Goal: Answer question/provide support

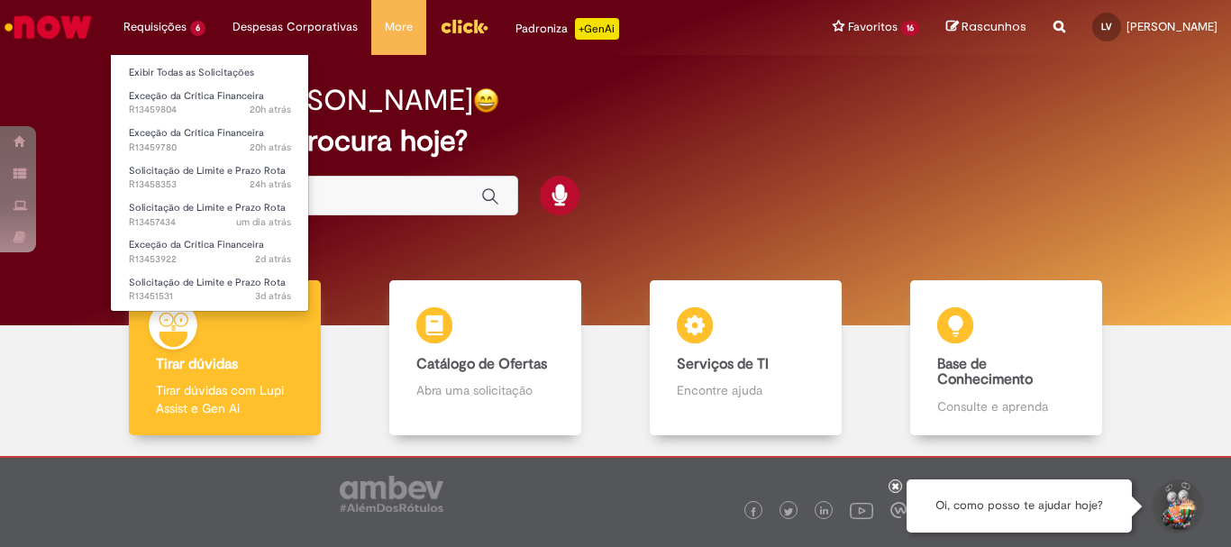
click at [170, 29] on li "Requisições 6 Exibir Todas as Solicitações Exceção da Crítica Financeira 20h at…" at bounding box center [164, 27] width 109 height 54
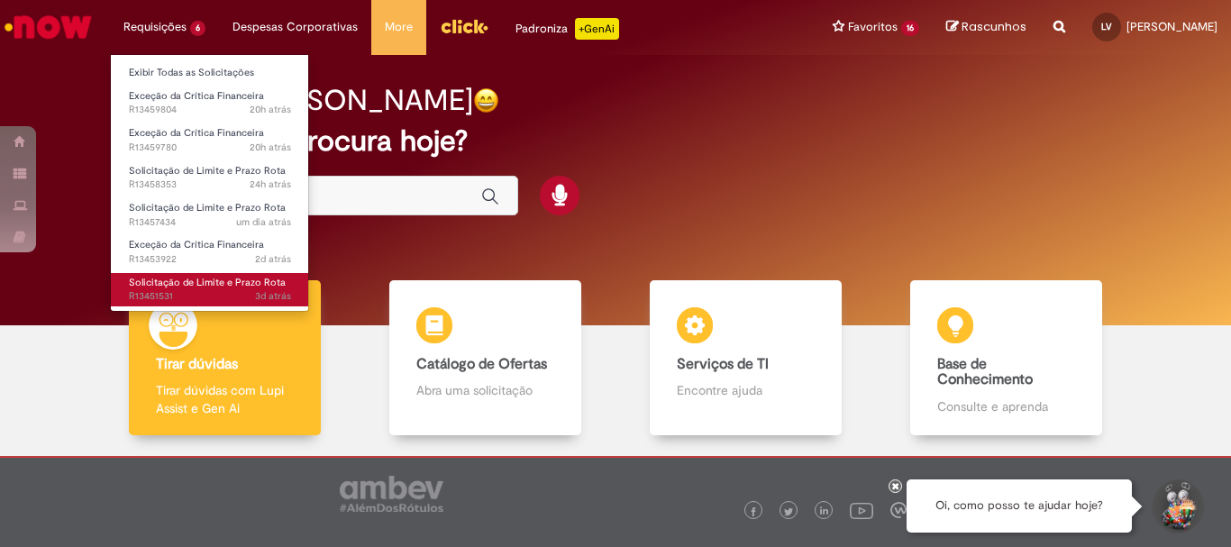
click at [184, 297] on span "3d atrás 3 dias atrás R13451531" at bounding box center [210, 296] width 162 height 14
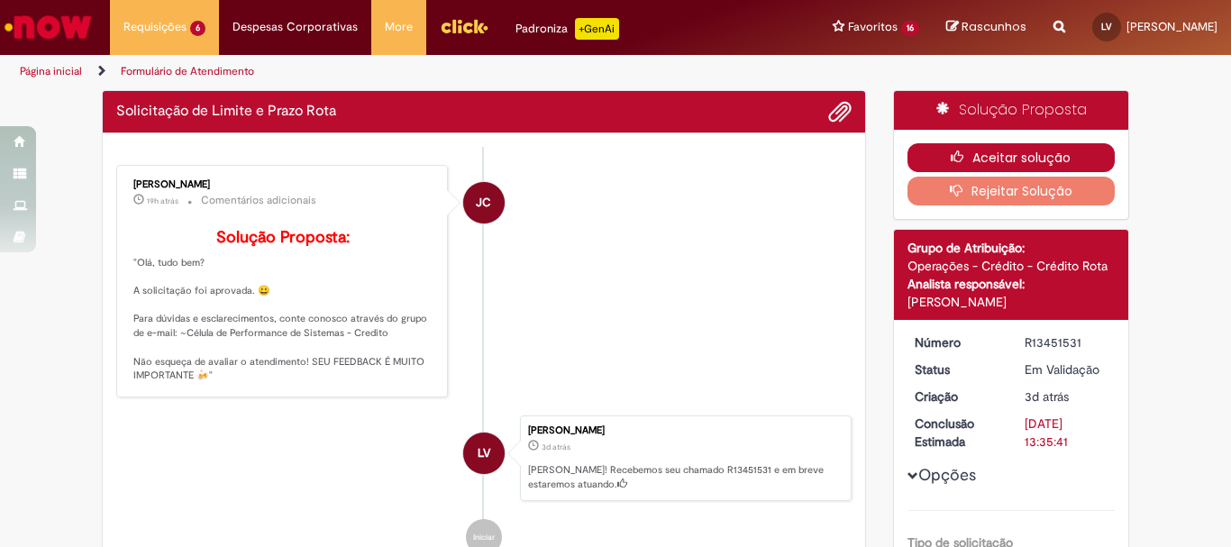
click at [1062, 153] on button "Aceitar solução" at bounding box center [1012, 157] width 208 height 29
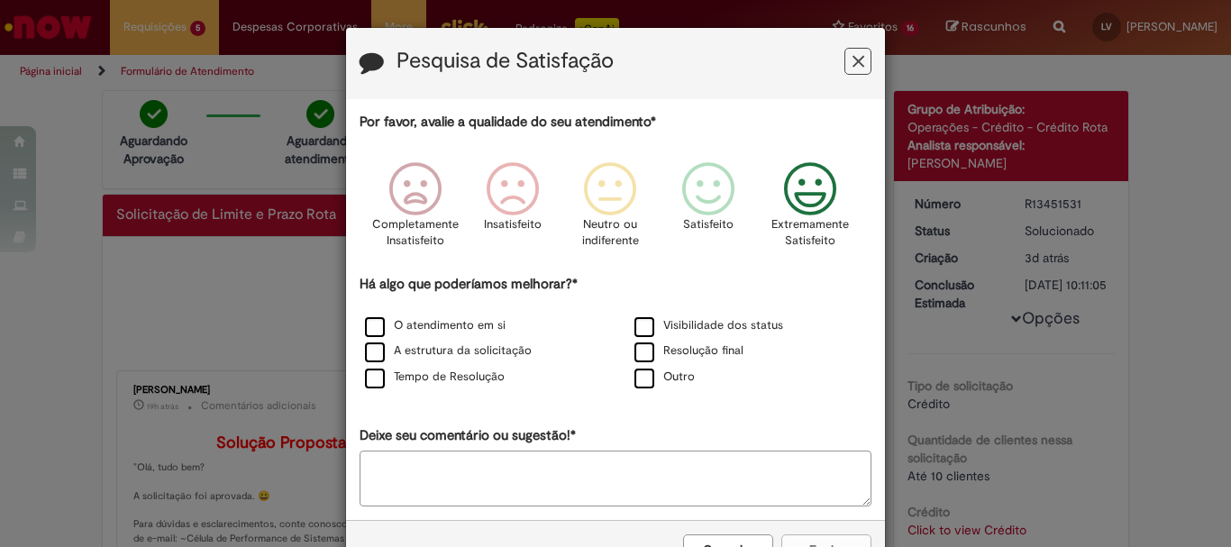
click at [815, 195] on icon "Feedback" at bounding box center [811, 189] width 68 height 54
click at [431, 329] on label "O atendimento em si" at bounding box center [435, 325] width 141 height 17
click at [427, 350] on label "A estrutura da solicitação" at bounding box center [448, 351] width 167 height 17
click at [433, 380] on label "Tempo de Resolução" at bounding box center [435, 377] width 140 height 17
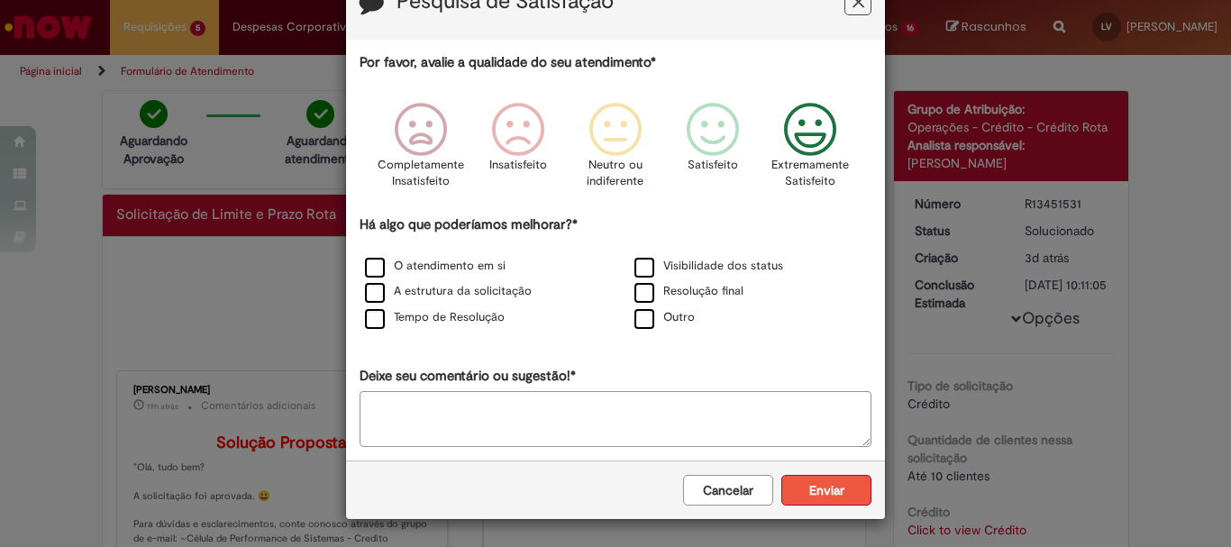
click at [810, 487] on button "Enviar" at bounding box center [827, 490] width 90 height 31
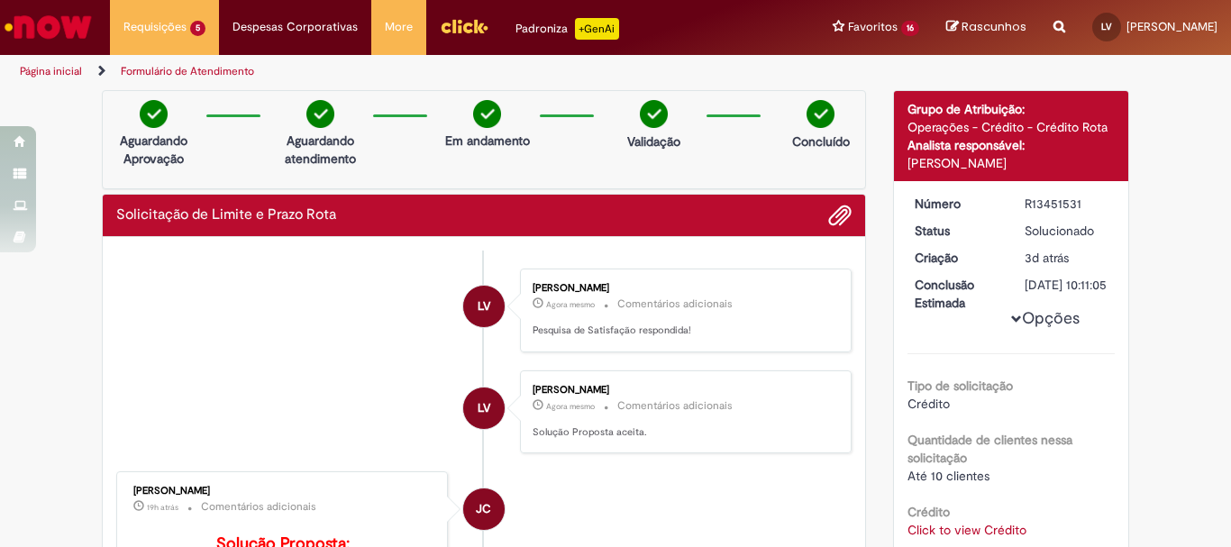
click at [618, 179] on div "Obrigado por compartilhar sua avaliação! [GEOGRAPHIC_DATA]" at bounding box center [615, 78] width 539 height 203
